Goal: Information Seeking & Learning: Learn about a topic

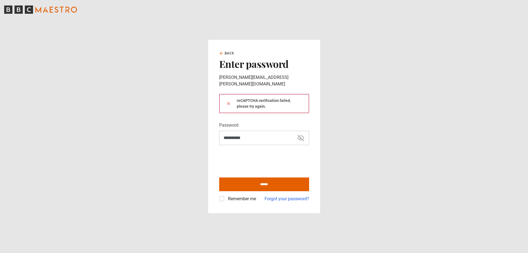
click at [183, 158] on main "**********" at bounding box center [264, 126] width 528 height 253
click at [246, 181] on input "******" at bounding box center [264, 185] width 90 height 14
click at [243, 184] on input "******" at bounding box center [264, 185] width 90 height 14
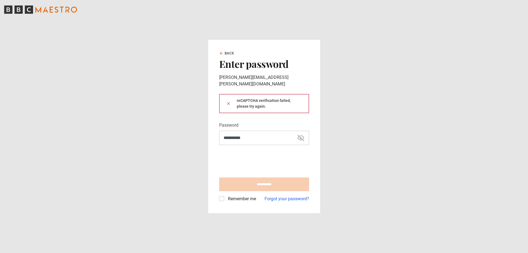
type input "**********"
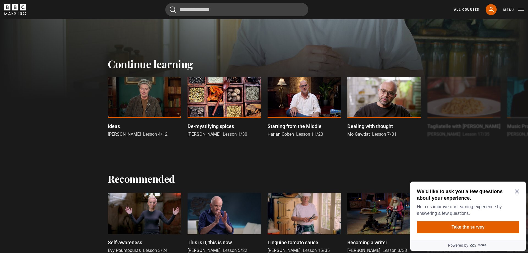
click at [515, 192] on icon "Close Maze Prompt" at bounding box center [517, 191] width 4 height 4
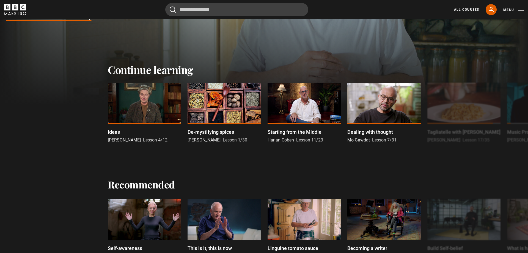
scroll to position [112, 0]
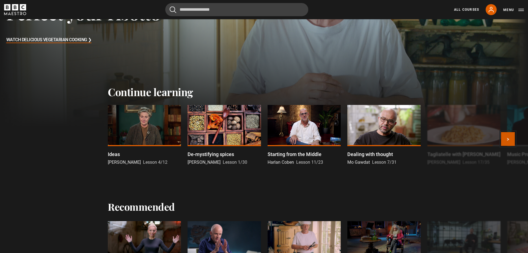
click at [505, 140] on button "Next" at bounding box center [508, 139] width 14 height 14
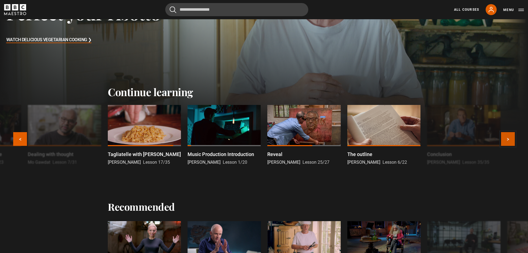
click at [505, 140] on button "Next" at bounding box center [508, 139] width 14 height 14
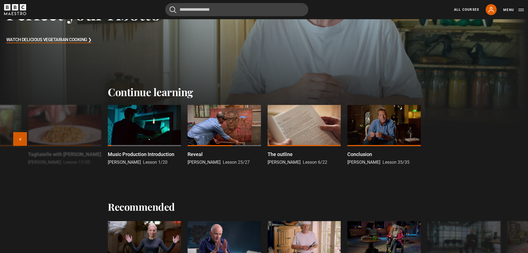
click at [15, 142] on button "Previous" at bounding box center [20, 139] width 14 height 14
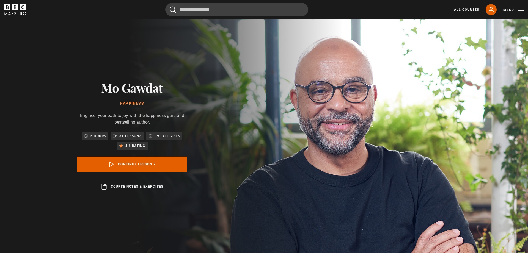
scroll to position [145, 0]
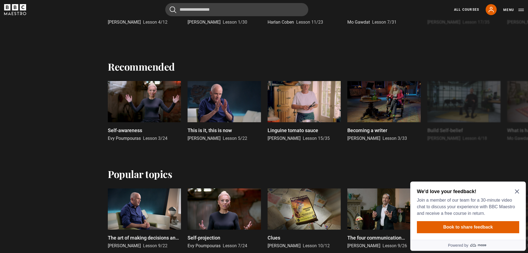
click at [514, 193] on h2 "We'd love your feedback!" at bounding box center [467, 191] width 100 height 7
click at [516, 191] on icon "Close Maze Prompt" at bounding box center [517, 192] width 4 height 4
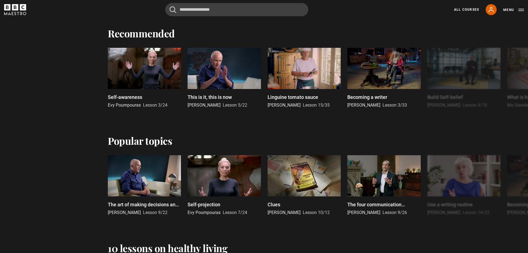
scroll to position [336, 0]
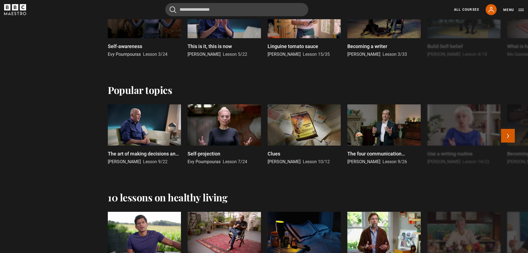
click at [510, 140] on button "Next" at bounding box center [508, 136] width 14 height 14
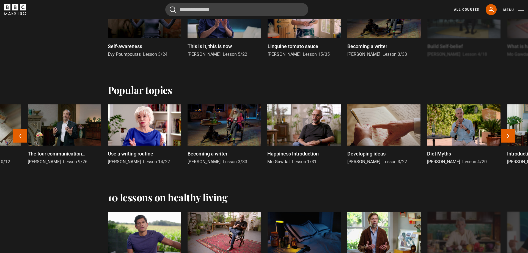
click at [138, 149] on link "Use a writing routine Isabel Allende Lesson 14/22" at bounding box center [144, 134] width 73 height 61
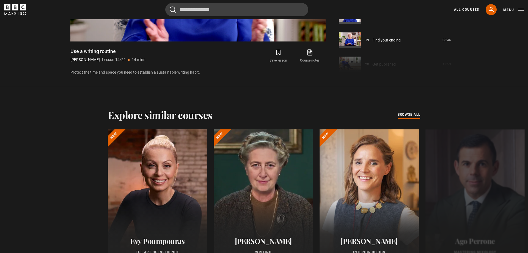
scroll to position [381, 0]
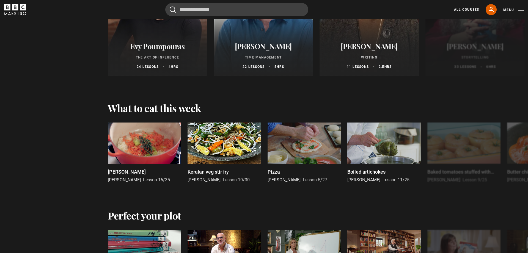
scroll to position [729, 0]
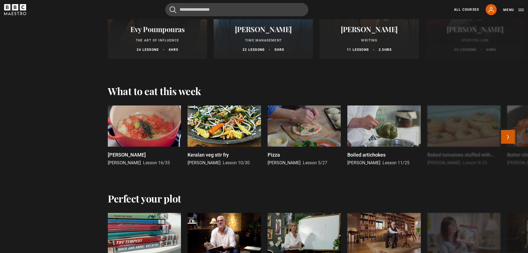
click at [506, 138] on button "Next" at bounding box center [508, 137] width 14 height 14
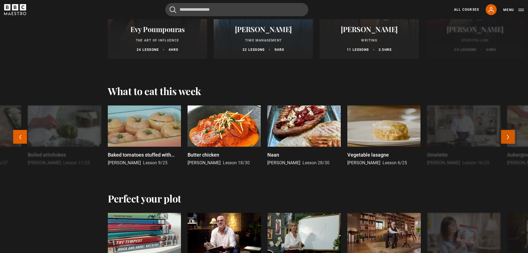
click at [506, 138] on button "Next" at bounding box center [508, 137] width 14 height 14
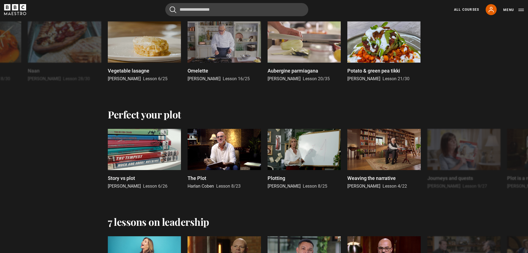
scroll to position [841, 0]
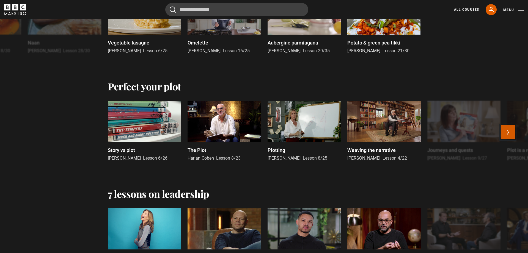
click at [504, 131] on button "Next" at bounding box center [508, 132] width 14 height 14
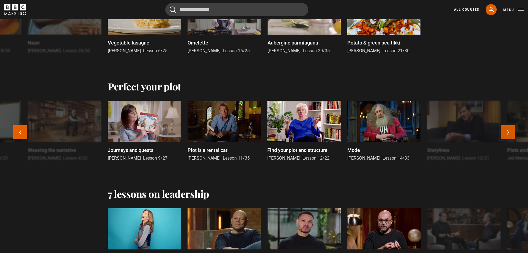
click at [504, 131] on button "Next" at bounding box center [508, 132] width 14 height 14
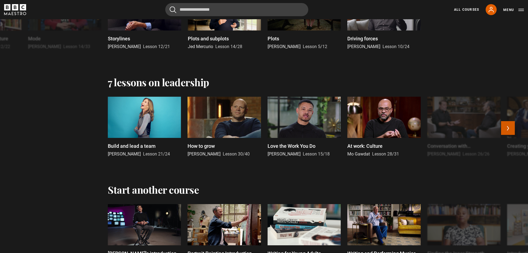
scroll to position [953, 0]
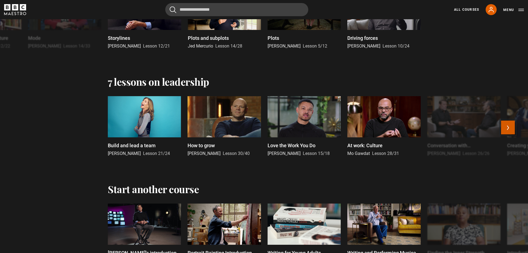
click at [507, 128] on button "Next" at bounding box center [508, 128] width 14 height 14
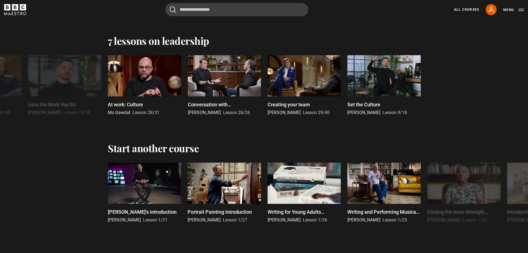
scroll to position [1037, 0]
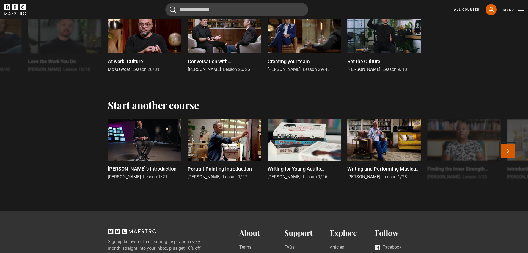
click at [508, 153] on button "Next" at bounding box center [508, 151] width 14 height 14
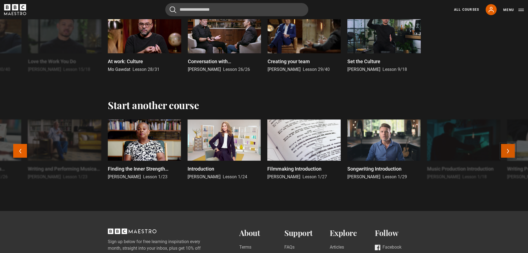
click at [508, 153] on button "Next" at bounding box center [508, 151] width 14 height 14
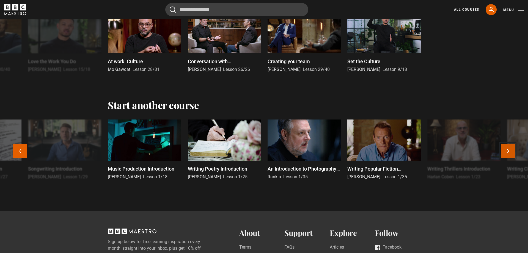
click at [508, 153] on button "Next" at bounding box center [508, 151] width 14 height 14
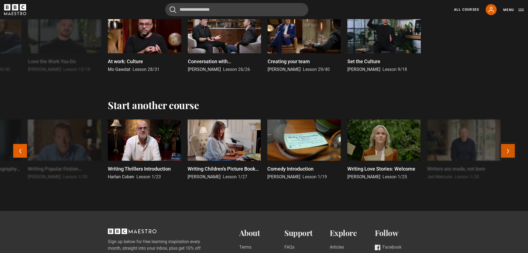
click at [508, 153] on button "Next" at bounding box center [508, 151] width 14 height 14
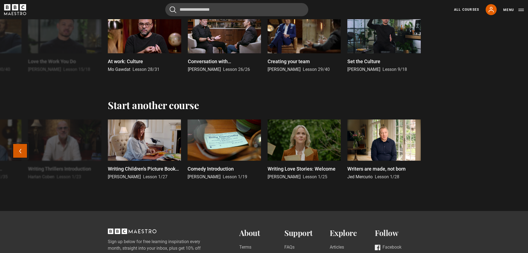
click at [19, 151] on button "Previous" at bounding box center [20, 151] width 14 height 14
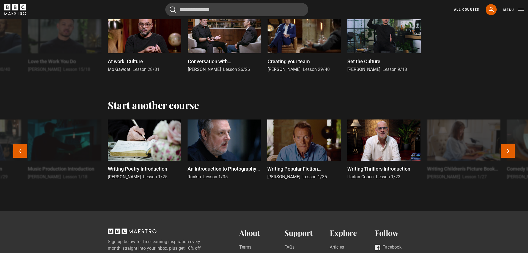
click at [117, 151] on div at bounding box center [144, 140] width 73 height 41
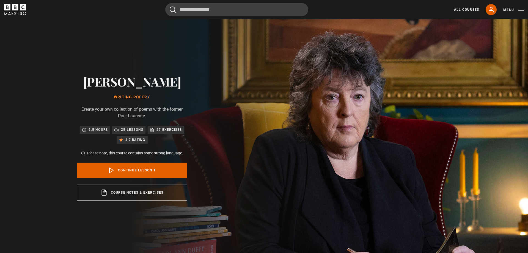
scroll to position [256, 0]
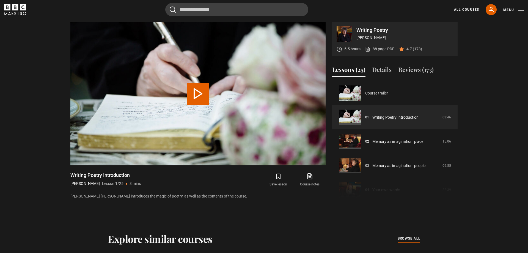
click at [383, 96] on link "Course trailer" at bounding box center [376, 93] width 23 height 6
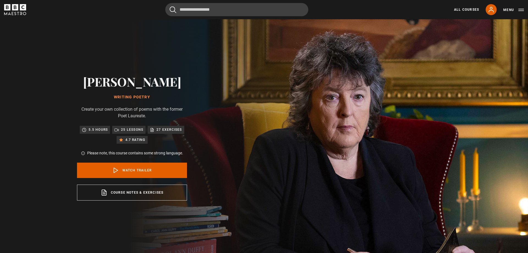
scroll to position [256, 0]
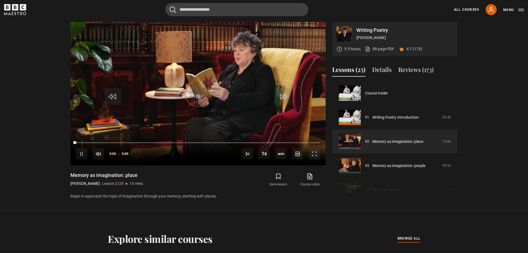
scroll to position [24, 0]
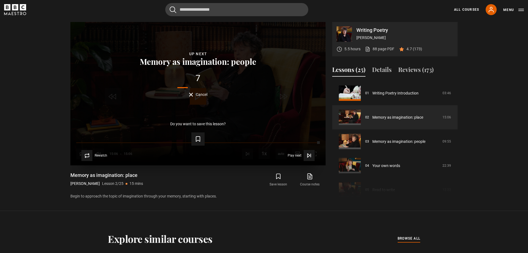
click at [201, 93] on span "Cancel" at bounding box center [202, 95] width 12 height 4
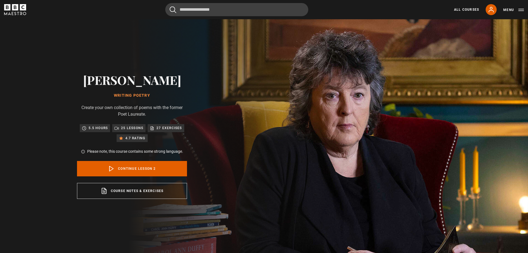
scroll to position [0, 0]
